Goal: Information Seeking & Learning: Understand process/instructions

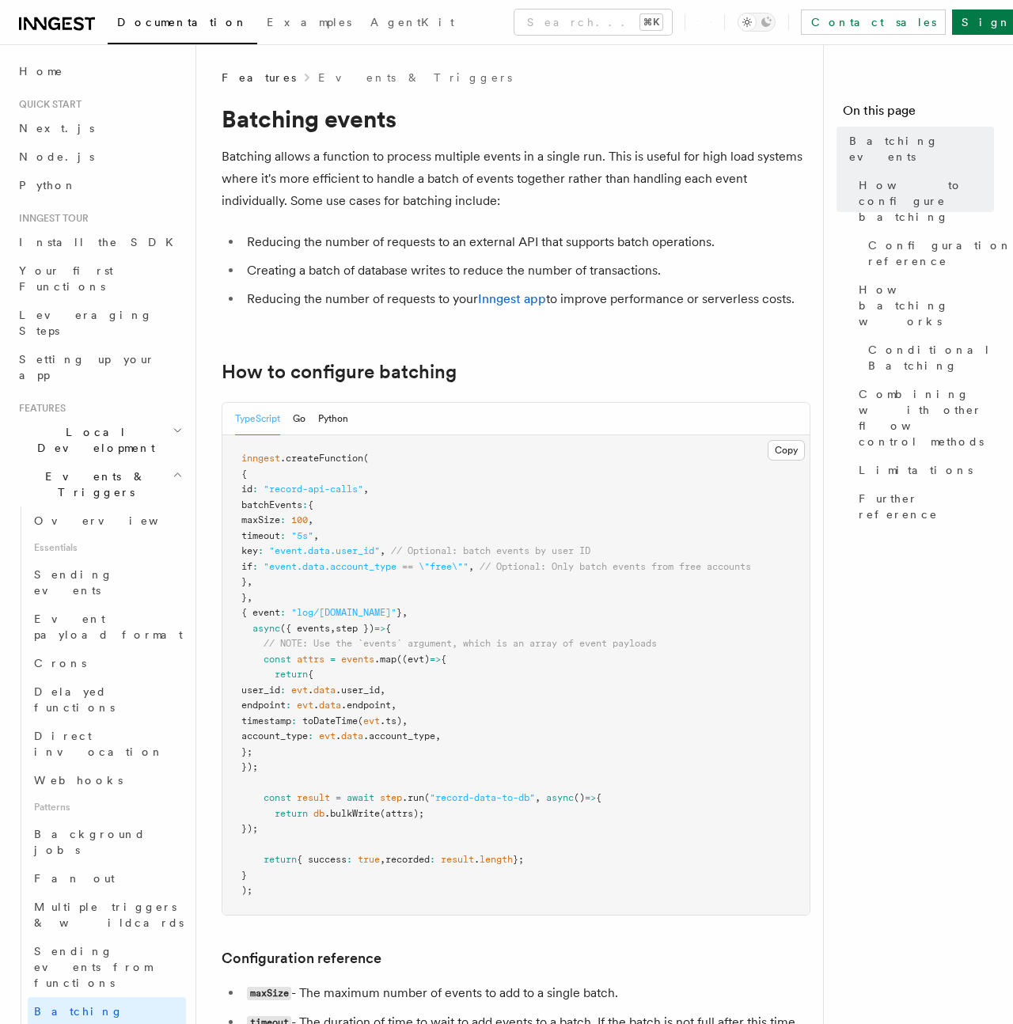
scroll to position [15, 0]
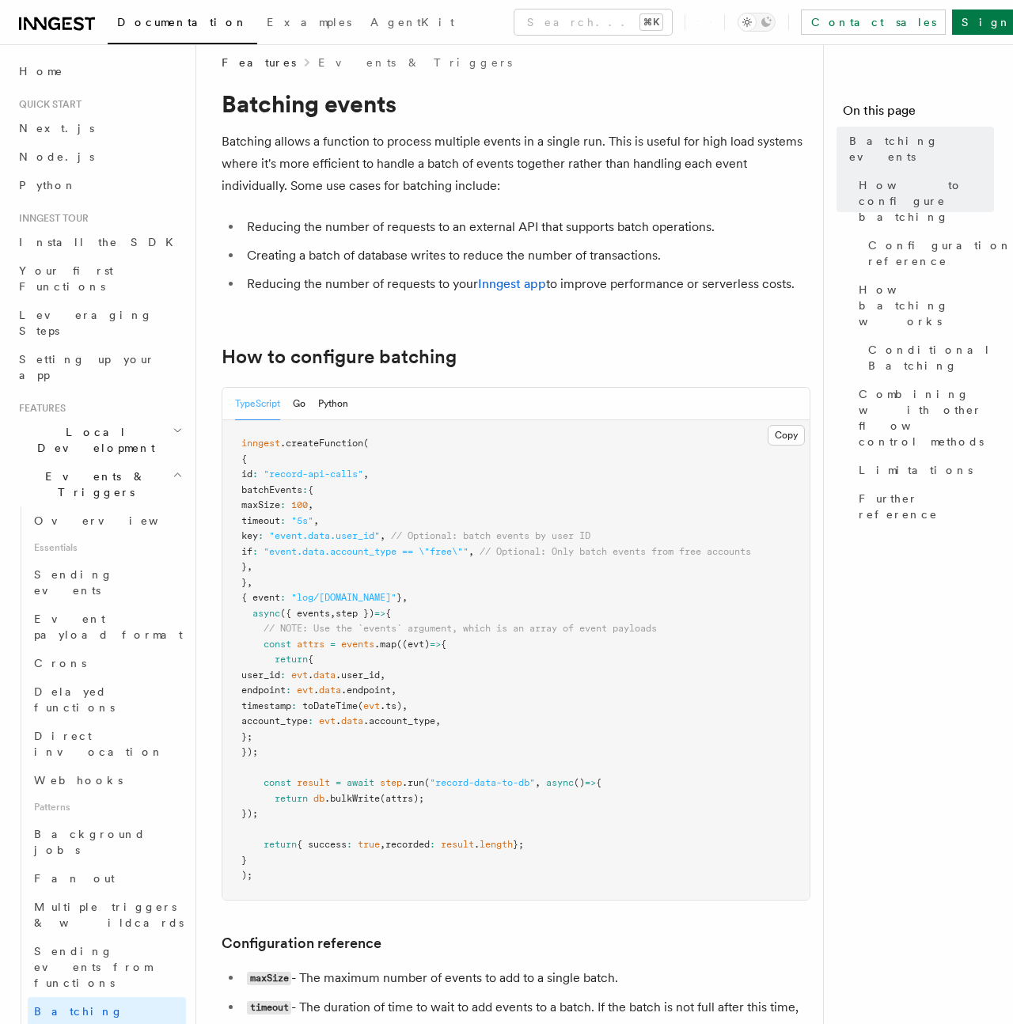
drag, startPoint x: 507, startPoint y: 552, endPoint x: 275, endPoint y: 550, distance: 232.7
click at [275, 550] on span "if : "event.data.account_type == \"free\"" , // Optional: Only batch events fro…" at bounding box center [496, 551] width 510 height 11
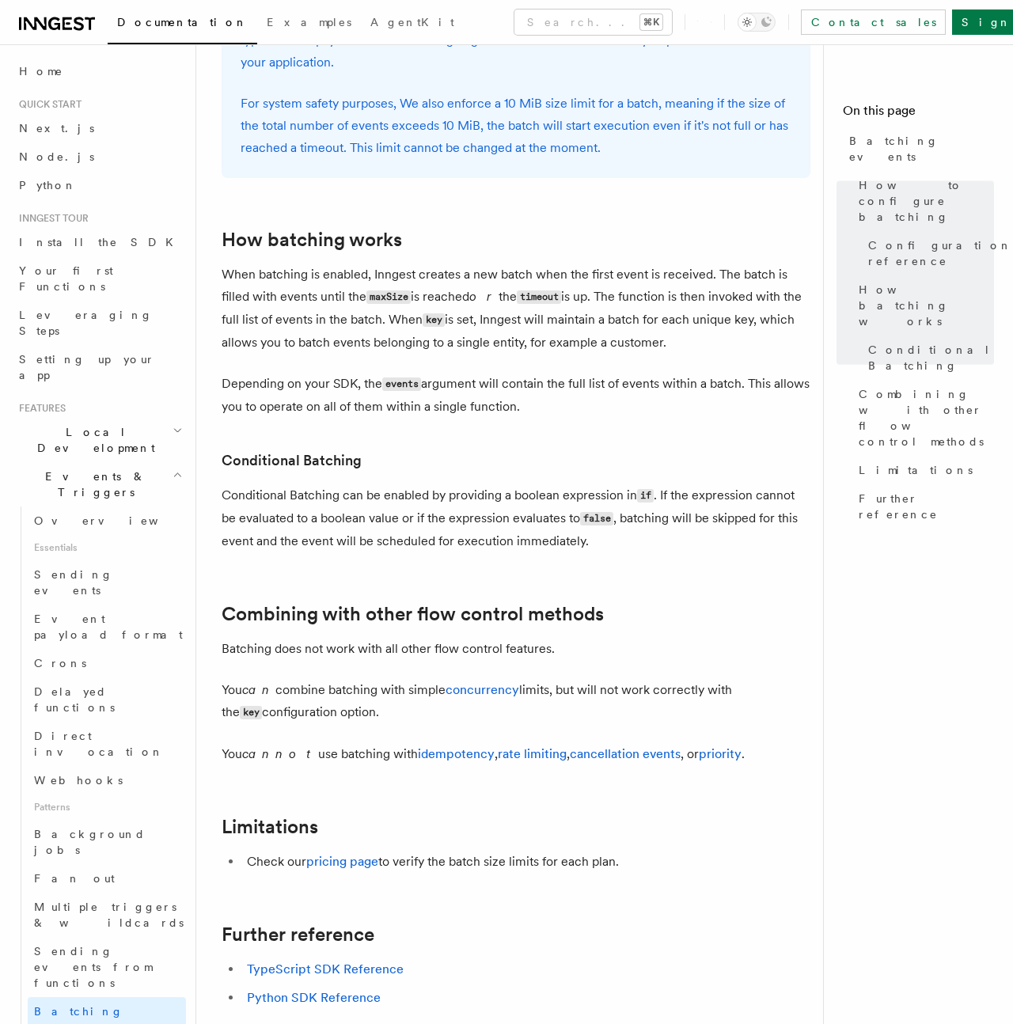
scroll to position [1192, 0]
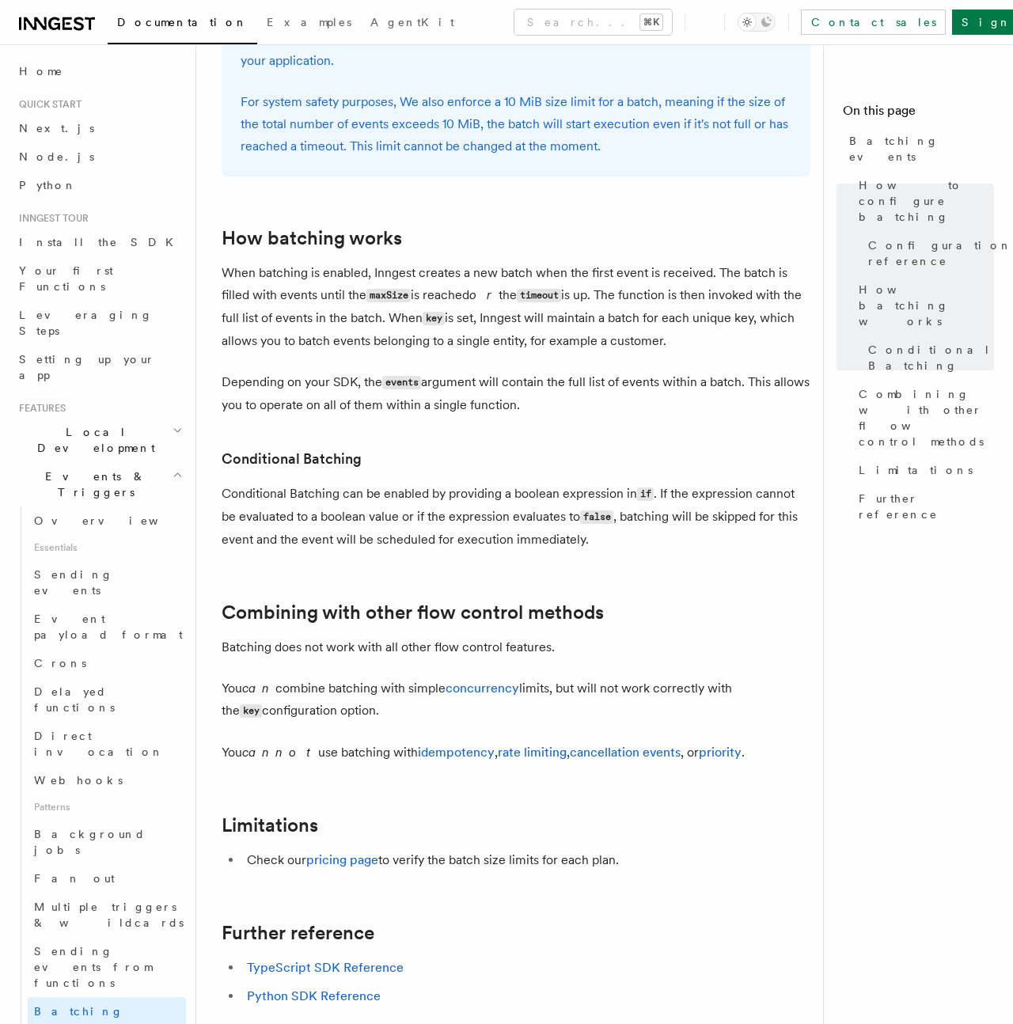
click at [321, 317] on p "When batching is enabled, Inngest creates a new batch when the first event is r…" at bounding box center [516, 307] width 589 height 90
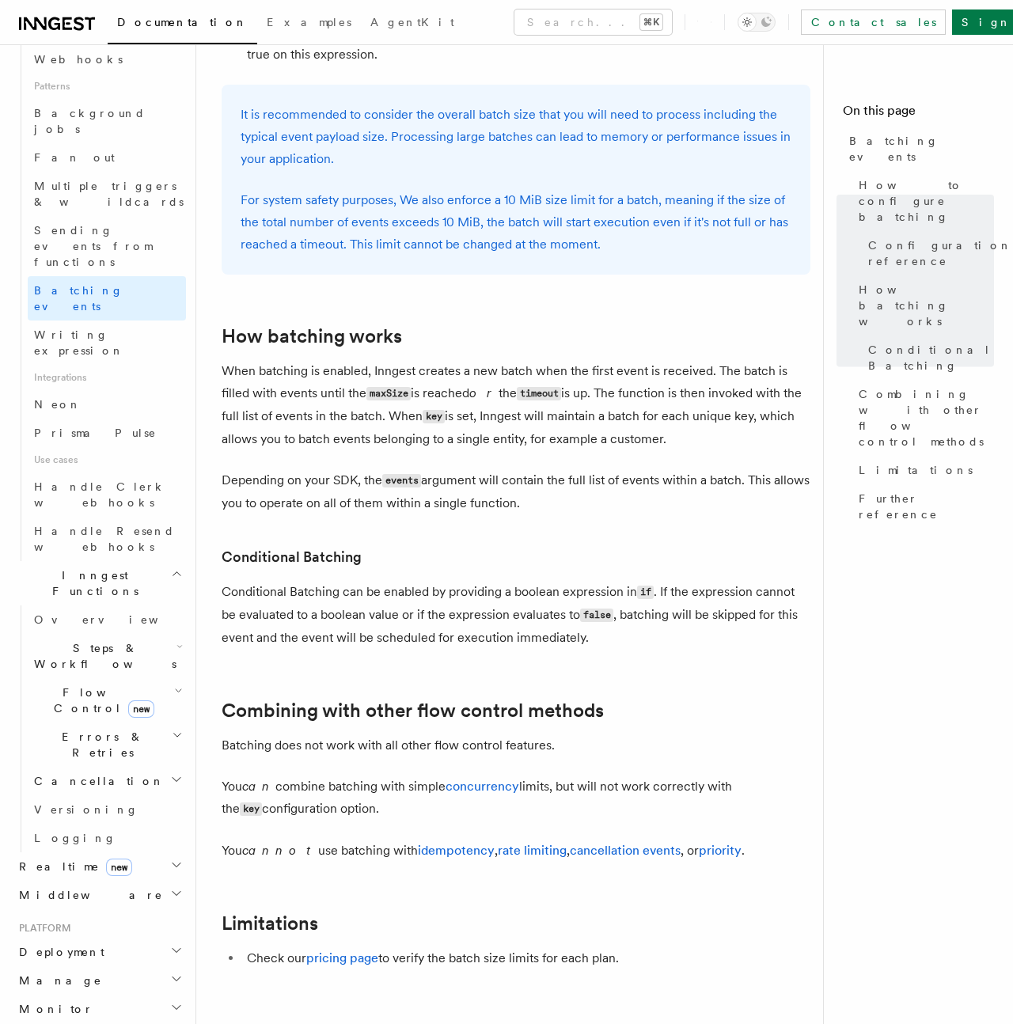
scroll to position [1010, 0]
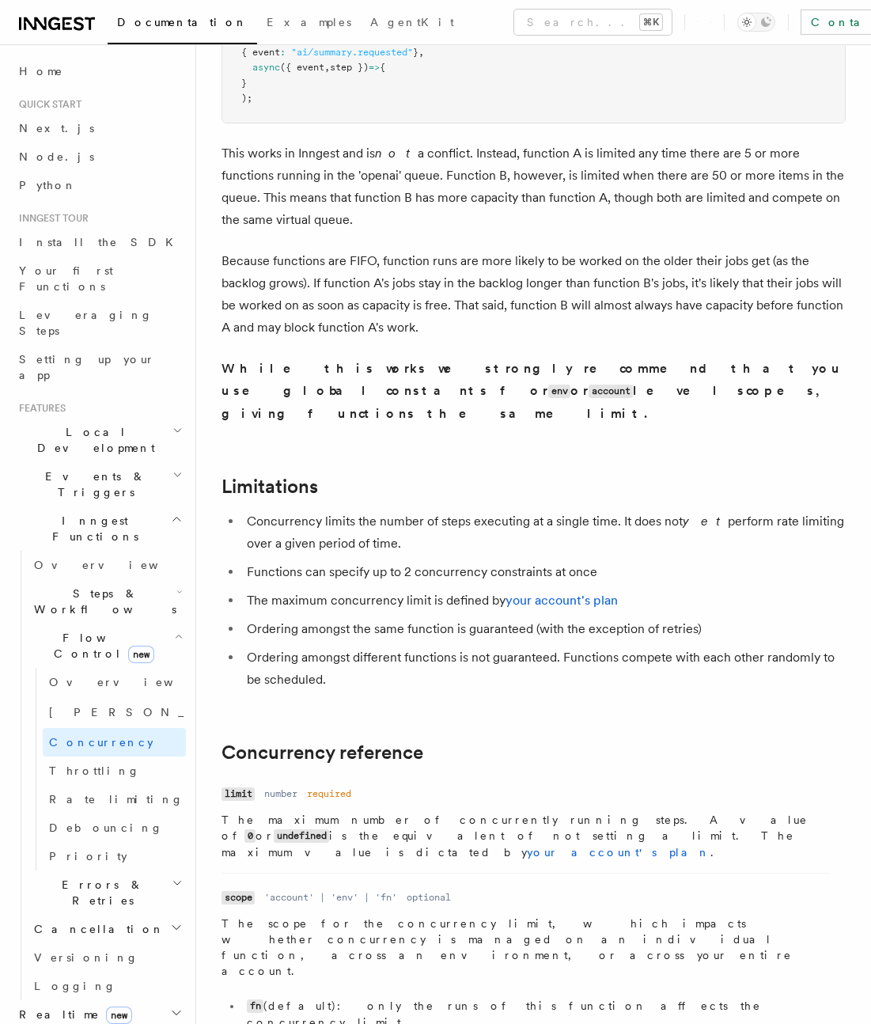
scroll to position [4822, 0]
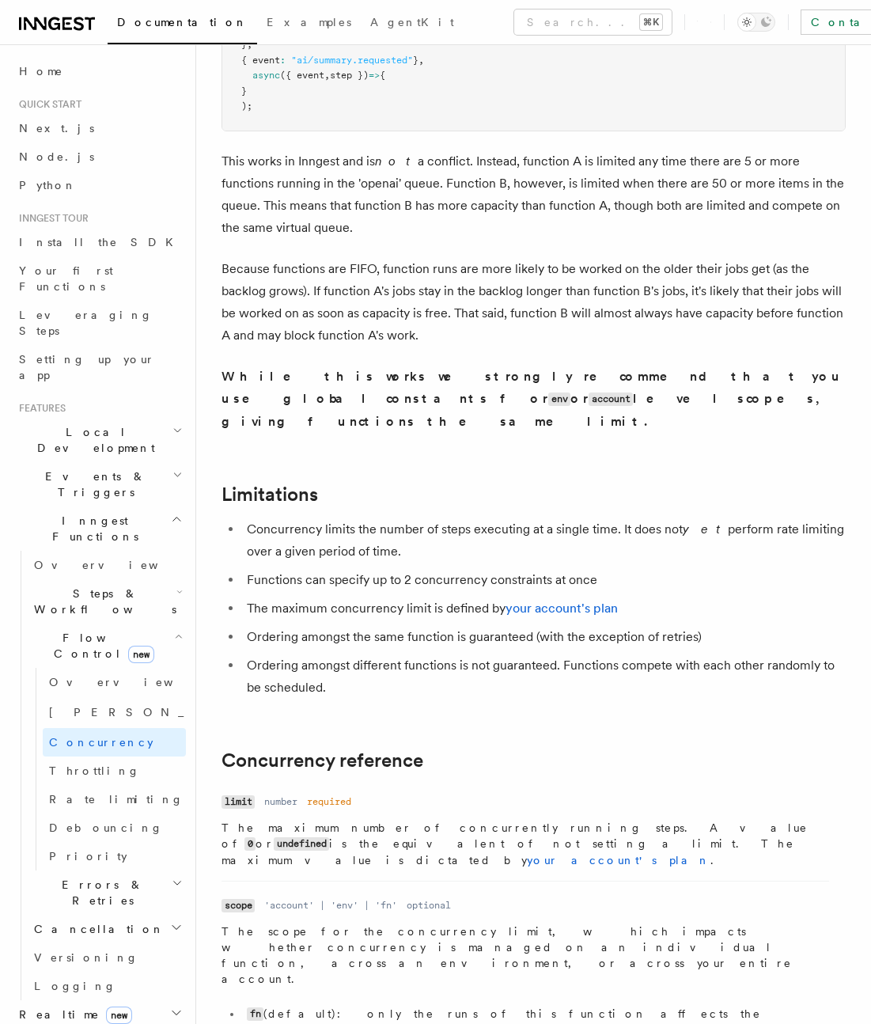
click at [330, 820] on p "The maximum number of concurrently running steps. A value of 0 or undefined is …" at bounding box center [526, 844] width 608 height 48
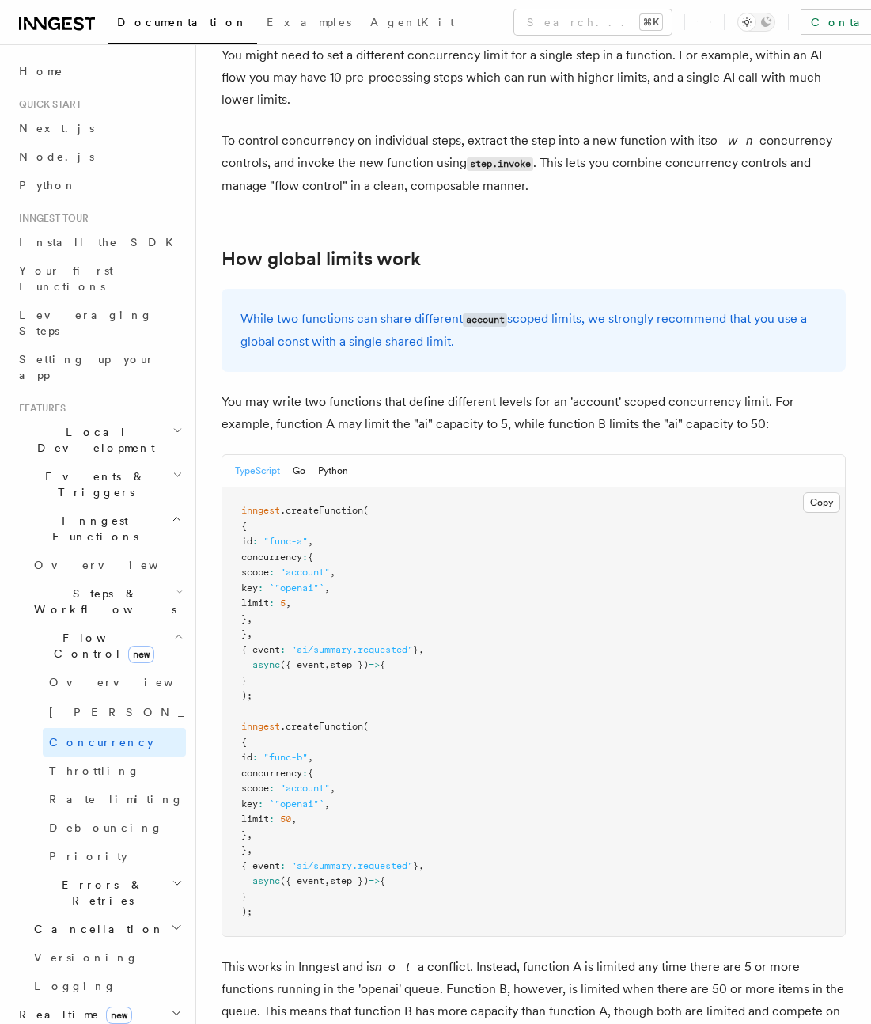
scroll to position [4014, 0]
click at [402, 489] on pre "inngest .createFunction ( { id : "func-a" , concurrency : { scope : "account" ,…" at bounding box center [533, 713] width 623 height 449
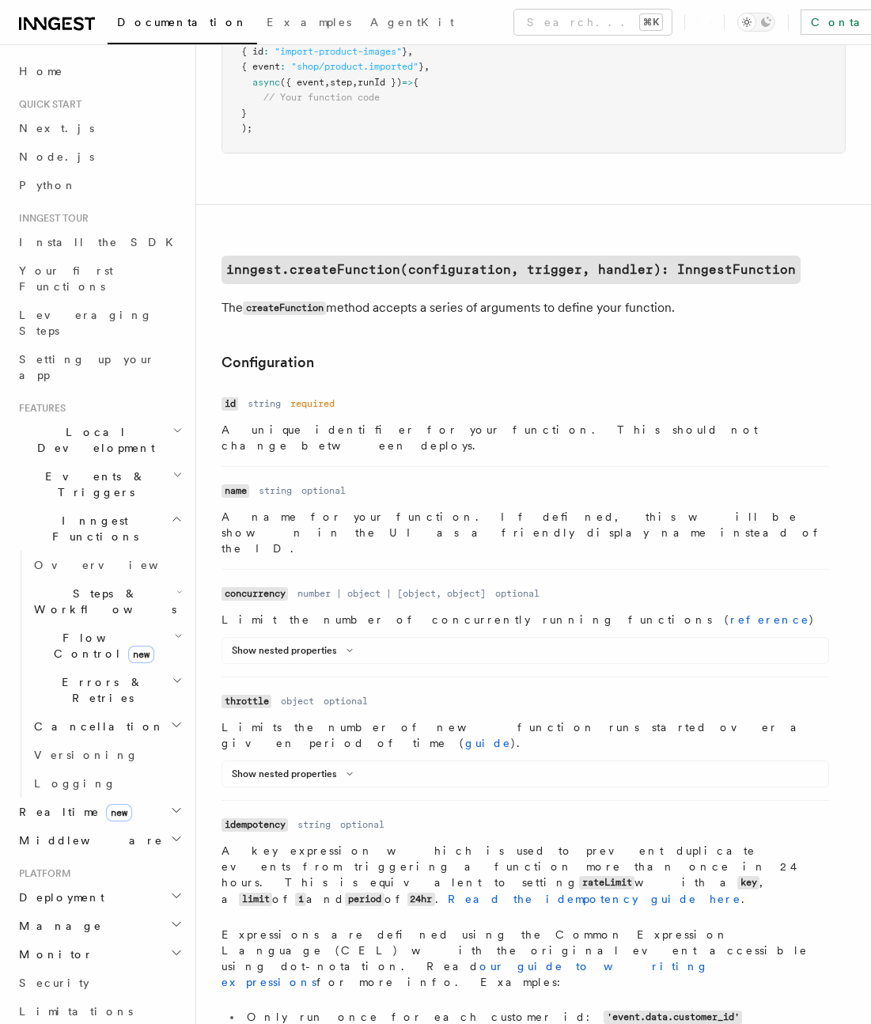
scroll to position [270, 0]
